Goal: Task Accomplishment & Management: Manage account settings

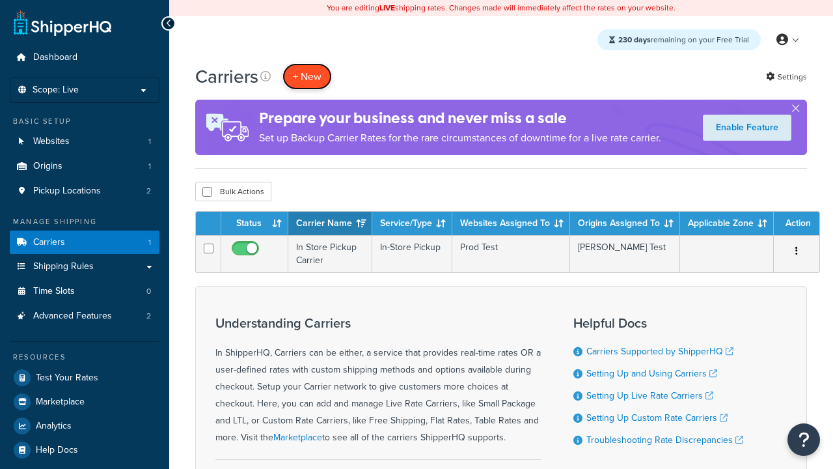
click at [307, 76] on button "+ New" at bounding box center [306, 76] width 49 height 27
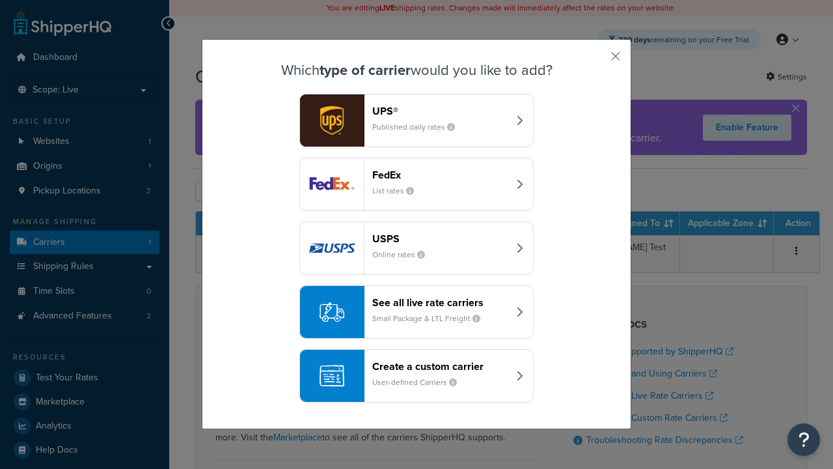
click at [440, 174] on header "FedEx" at bounding box center [440, 175] width 136 height 12
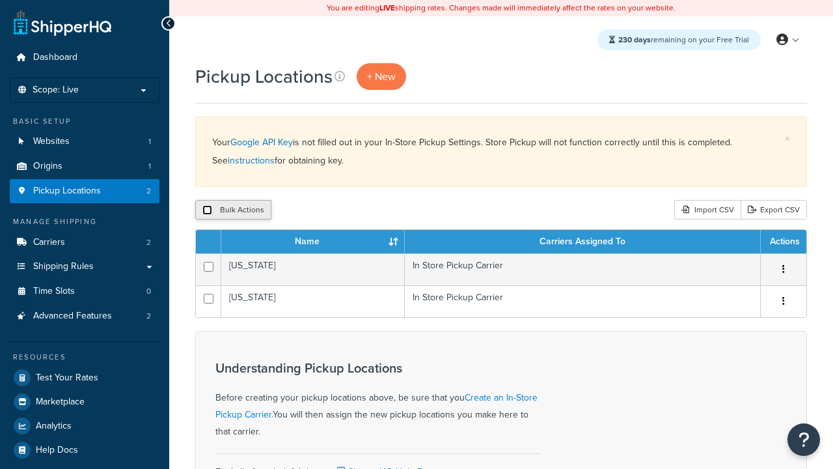
click at [207, 210] on input "checkbox" at bounding box center [207, 210] width 10 height 10
checkbox input "true"
click at [0, 0] on button "Delete" at bounding box center [0, 0] width 0 height 0
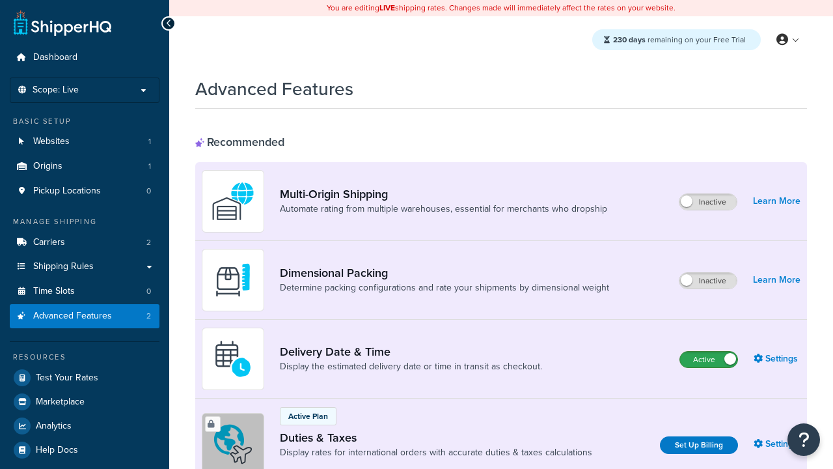
click at [709, 359] on label "Active" at bounding box center [708, 359] width 57 height 16
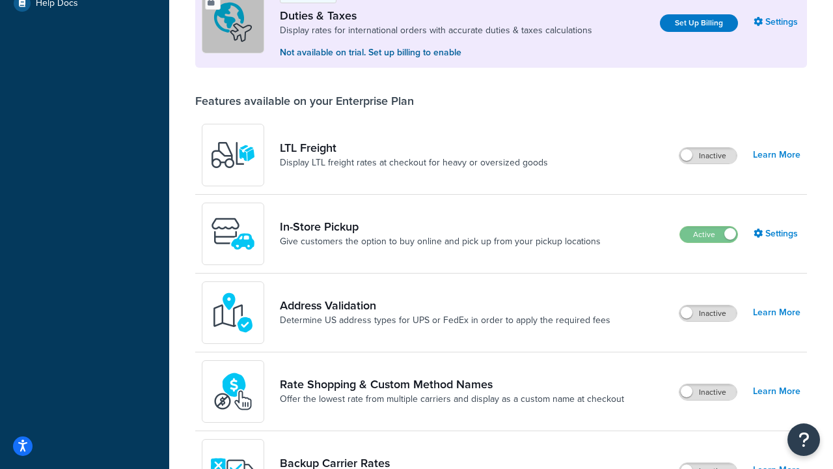
scroll to position [397, 0]
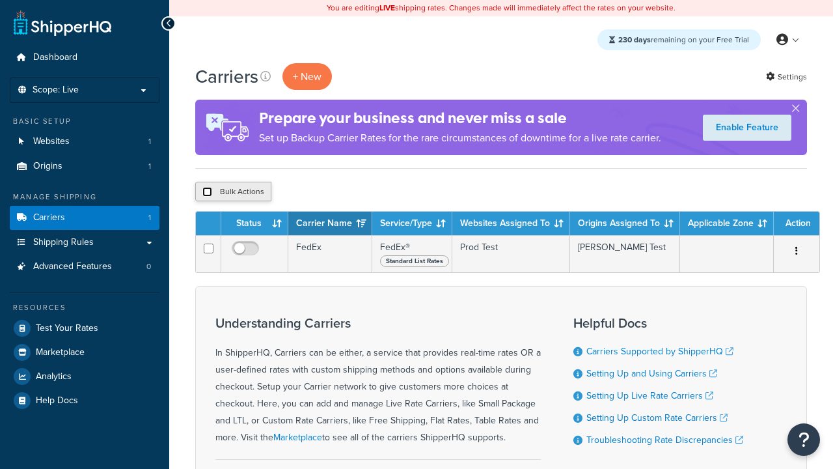
click at [207, 192] on input "checkbox" at bounding box center [207, 192] width 10 height 10
checkbox input "true"
click at [0, 0] on button "Delete" at bounding box center [0, 0] width 0 height 0
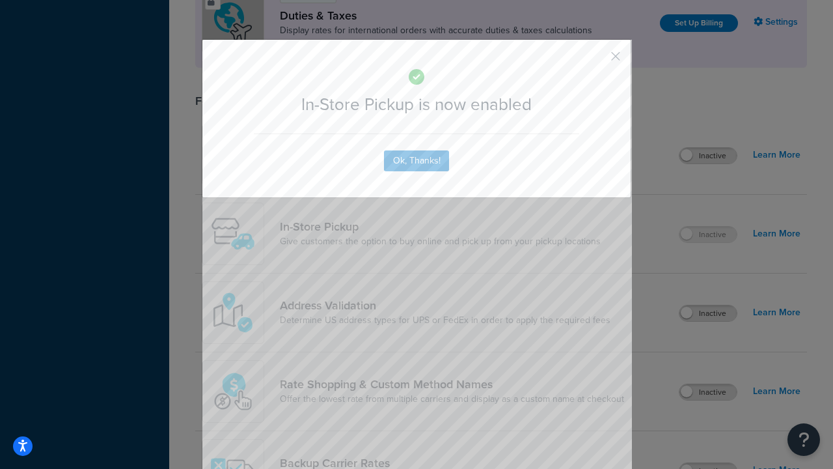
click at [596, 59] on button "button" at bounding box center [596, 60] width 3 height 3
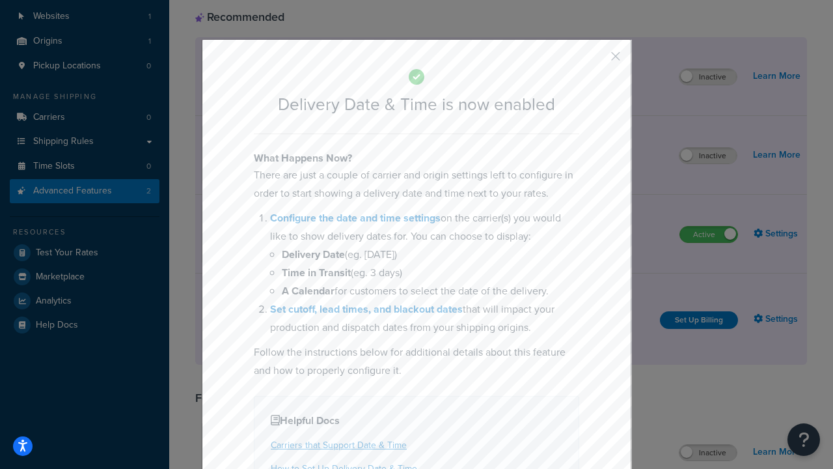
click at [596, 61] on button "button" at bounding box center [596, 60] width 3 height 3
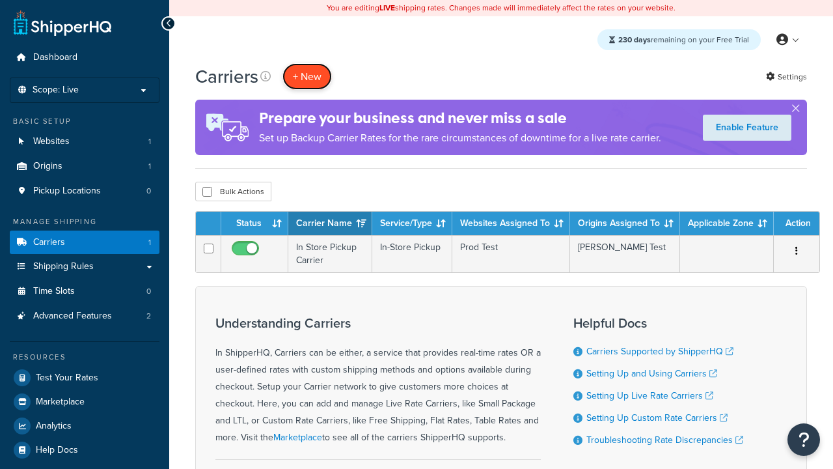
click at [307, 76] on button "+ New" at bounding box center [306, 76] width 49 height 27
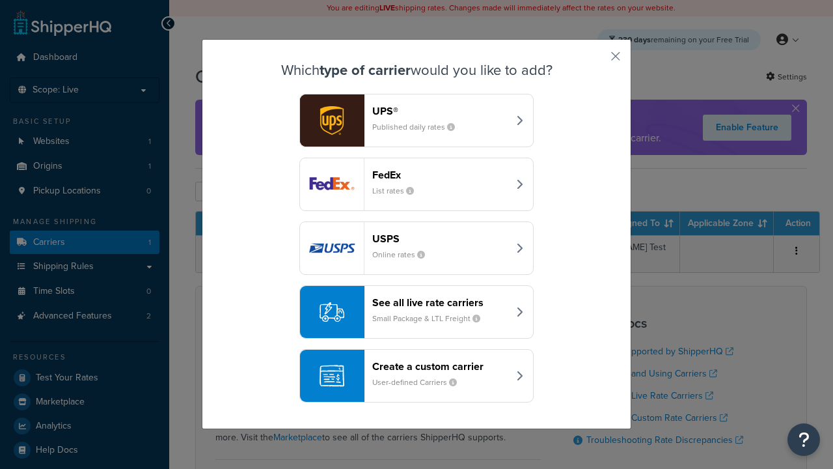
click at [417, 376] on div "Create a custom carrier User-defined Carriers" at bounding box center [440, 375] width 136 height 31
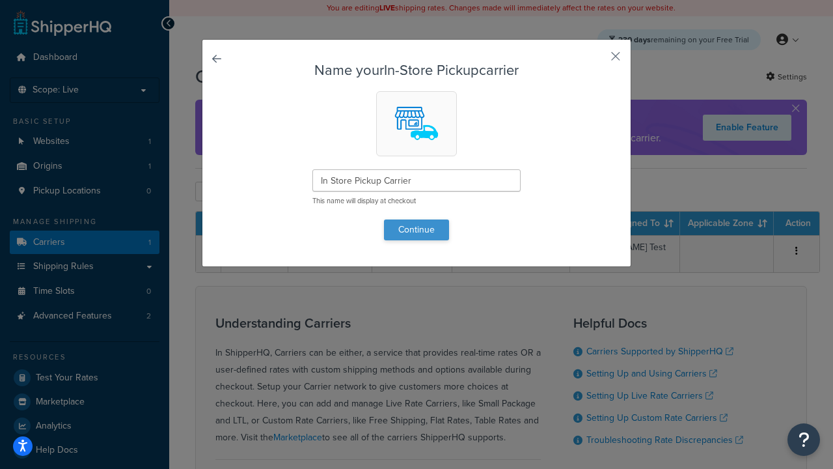
type input "In Store Pickup Carrier"
click at [417, 229] on button "Continue" at bounding box center [416, 229] width 65 height 21
